Goal: Check status: Check status

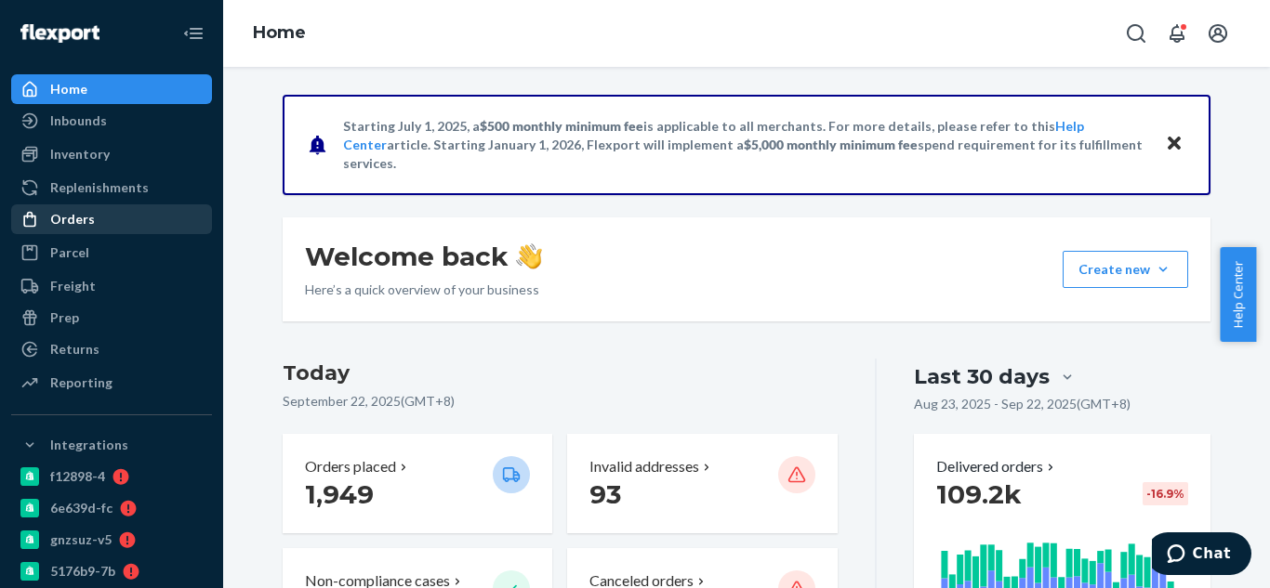
click at [188, 211] on div "Orders" at bounding box center [111, 219] width 197 height 26
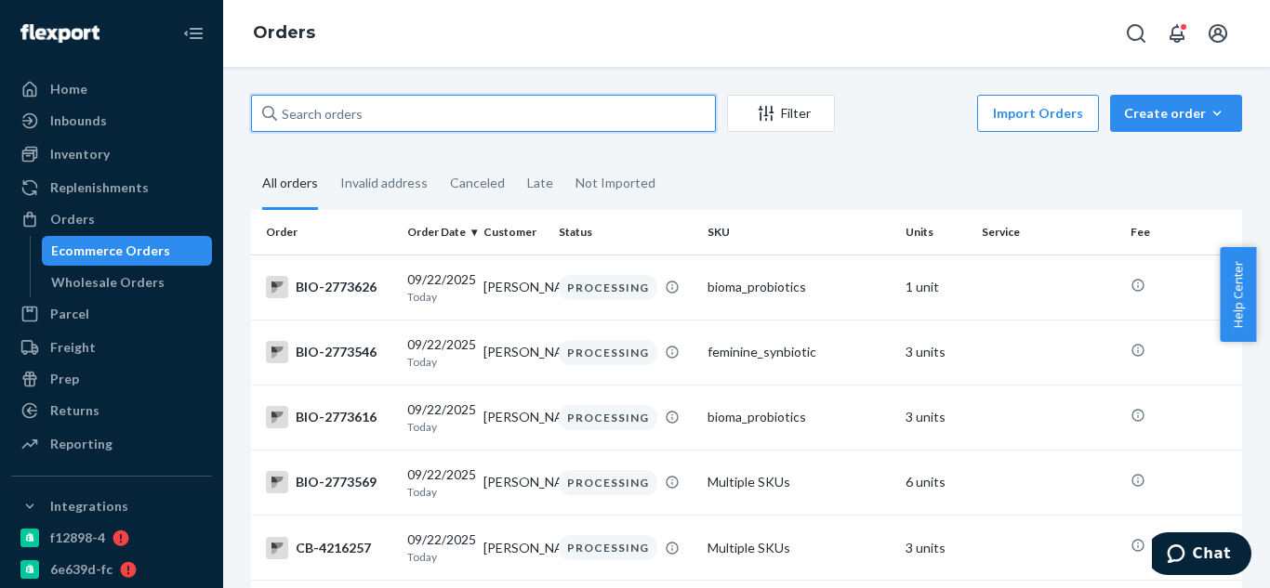
click at [446, 113] on input "text" at bounding box center [483, 113] width 465 height 37
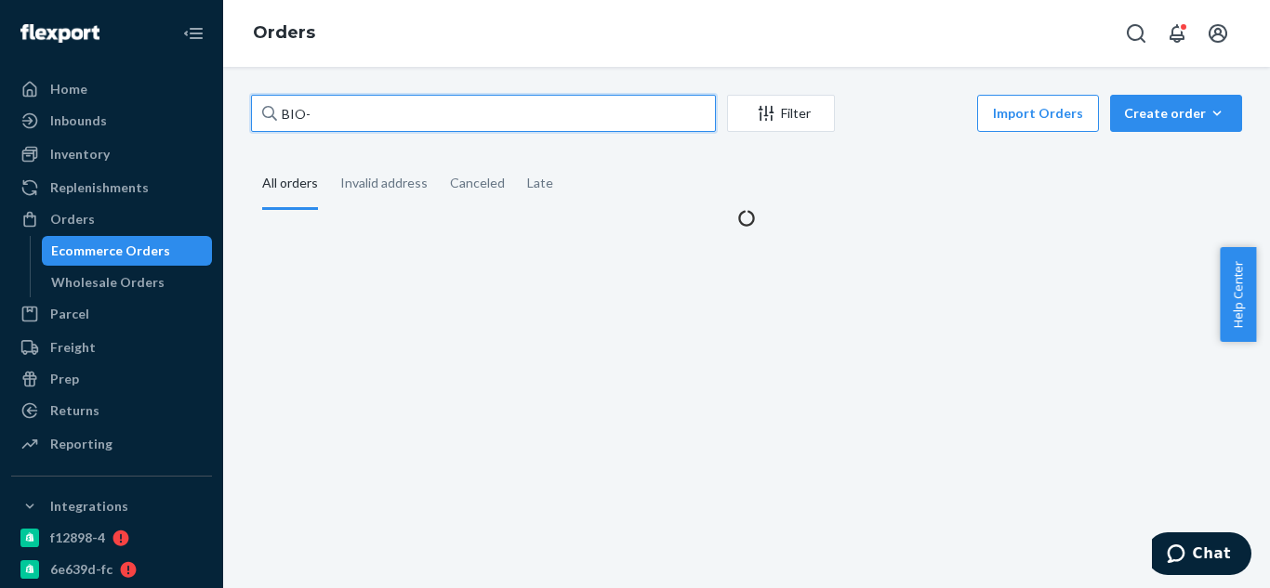
paste input "2109188"
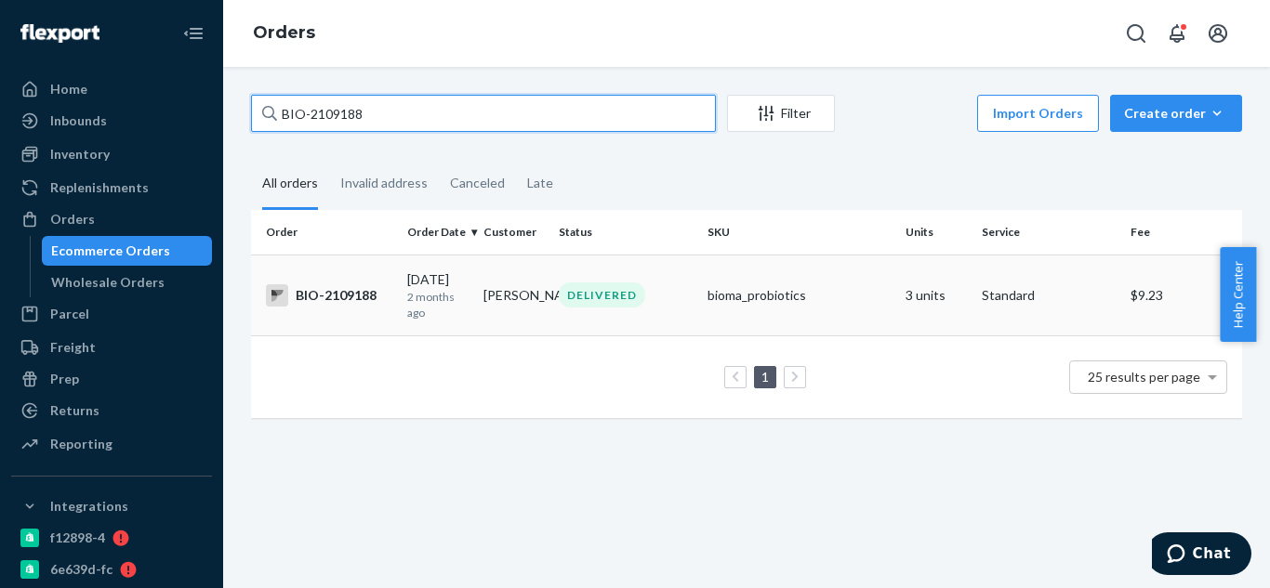
type input "BIO-2109188"
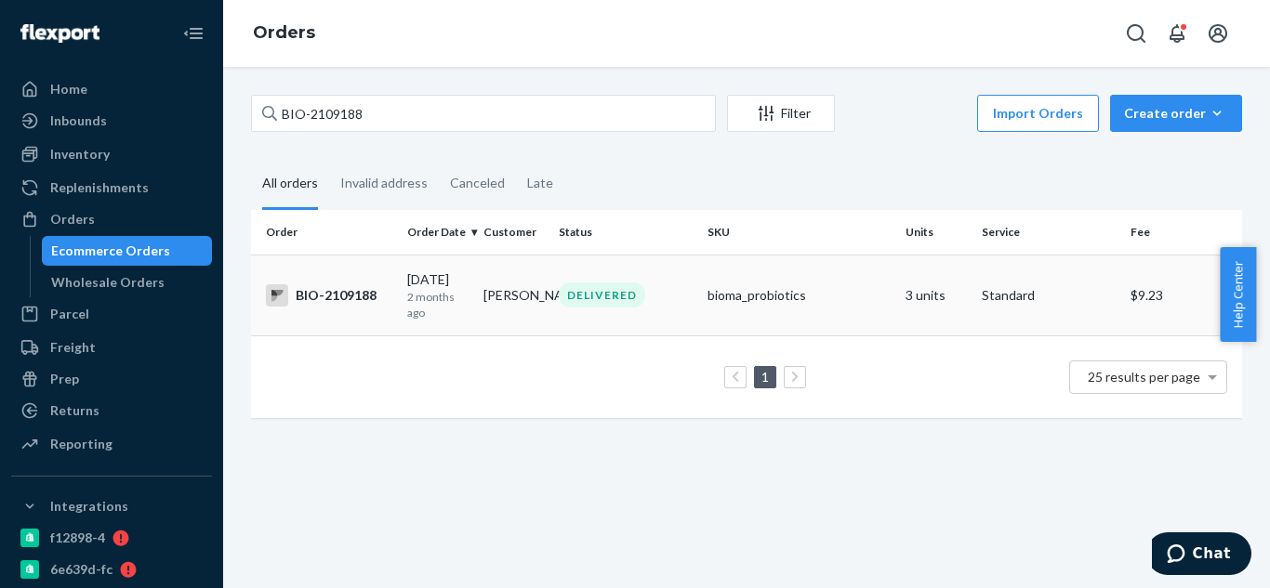
click at [346, 293] on div "BIO-2109188" at bounding box center [329, 295] width 126 height 22
